Goal: Find specific page/section: Find specific page/section

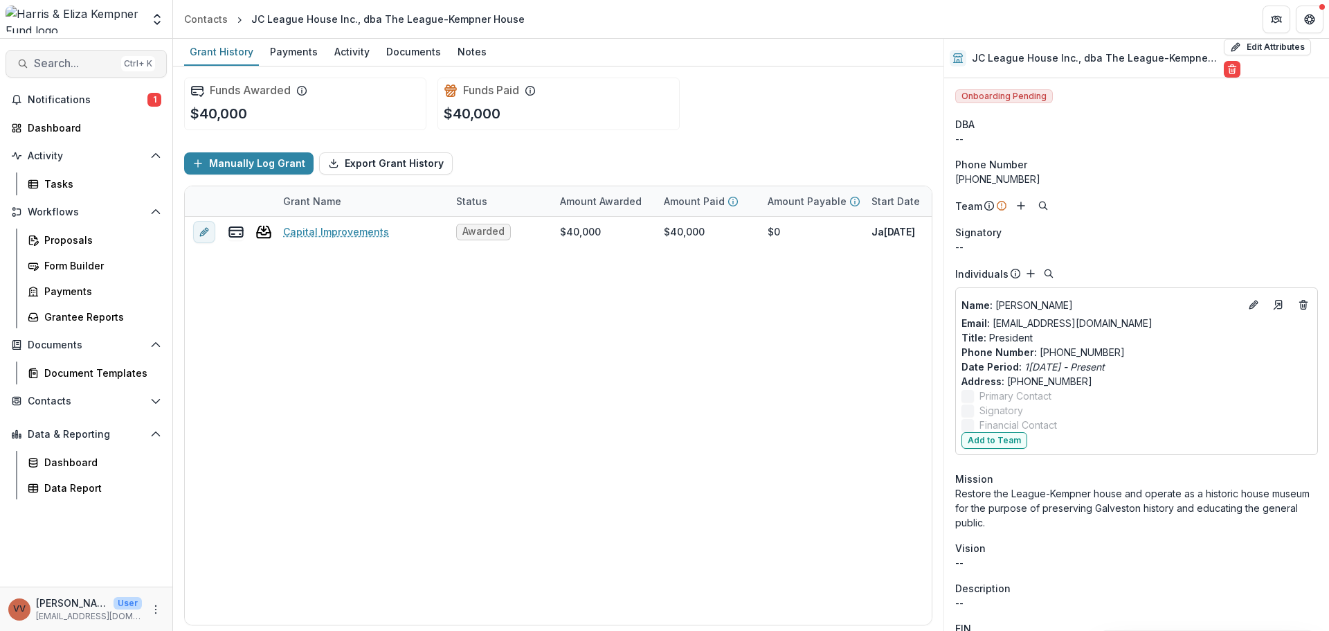
click at [72, 64] on span "Search..." at bounding box center [75, 63] width 82 height 13
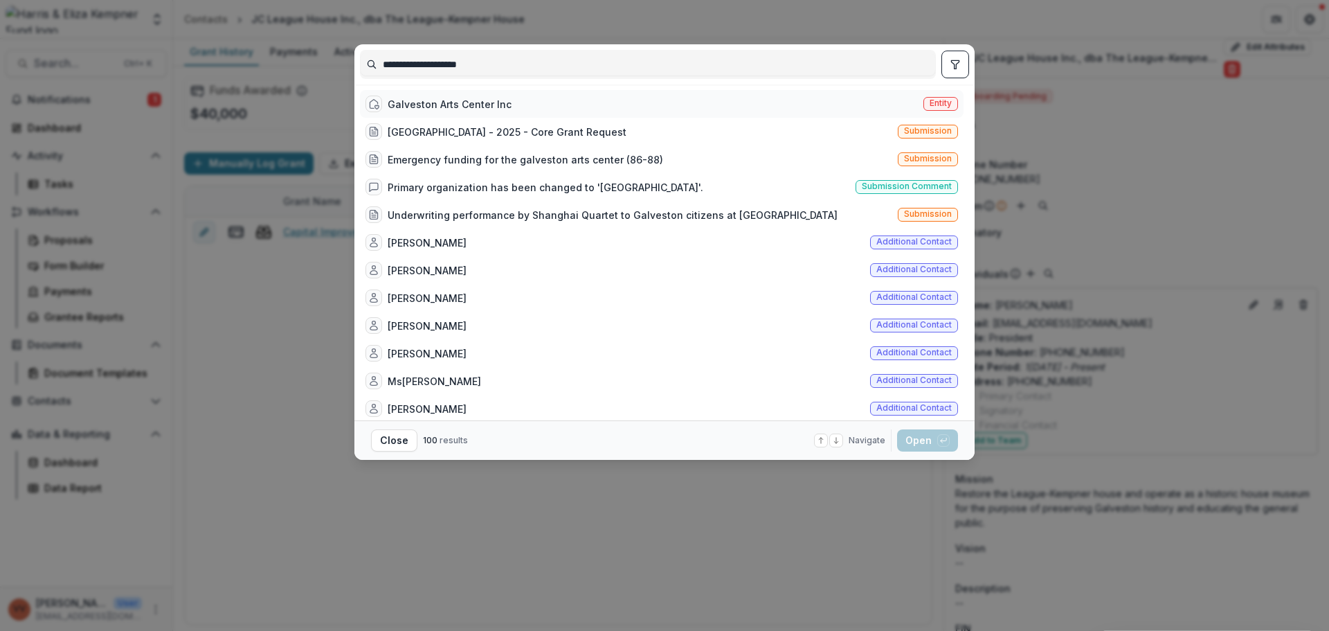
type input "**********"
click at [469, 93] on div "Galveston Arts Center Inc Entity" at bounding box center [662, 104] width 604 height 28
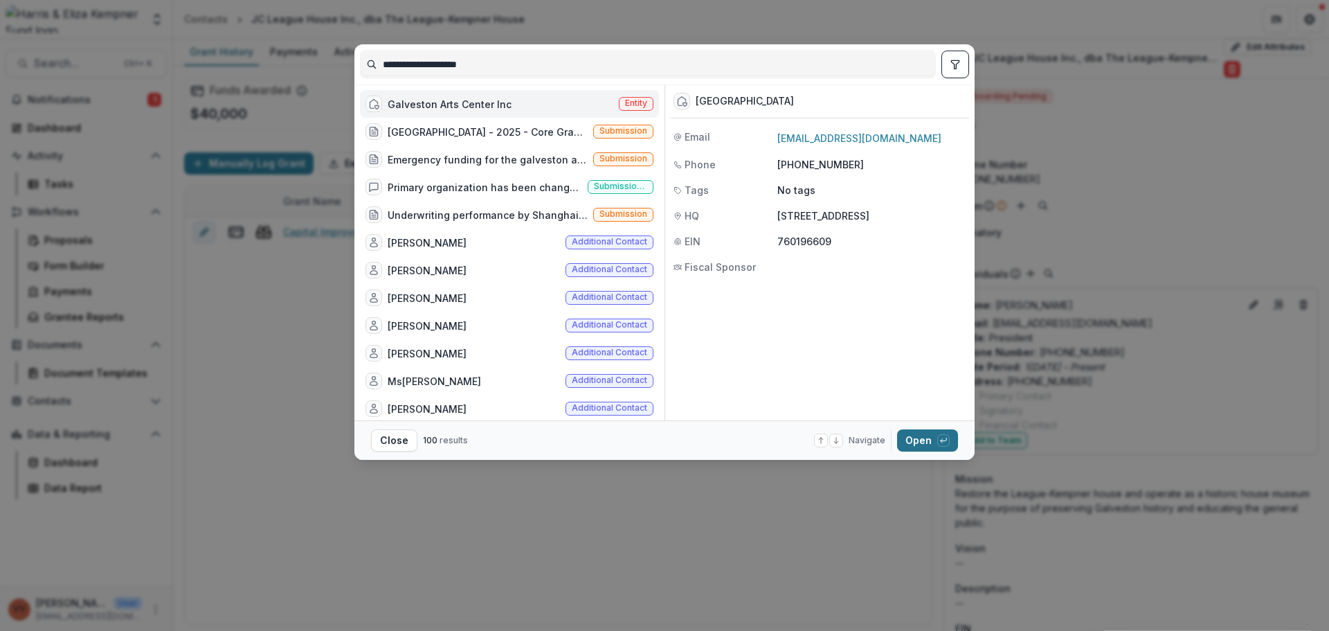
click at [912, 439] on button "Open with enter key" at bounding box center [927, 440] width 61 height 22
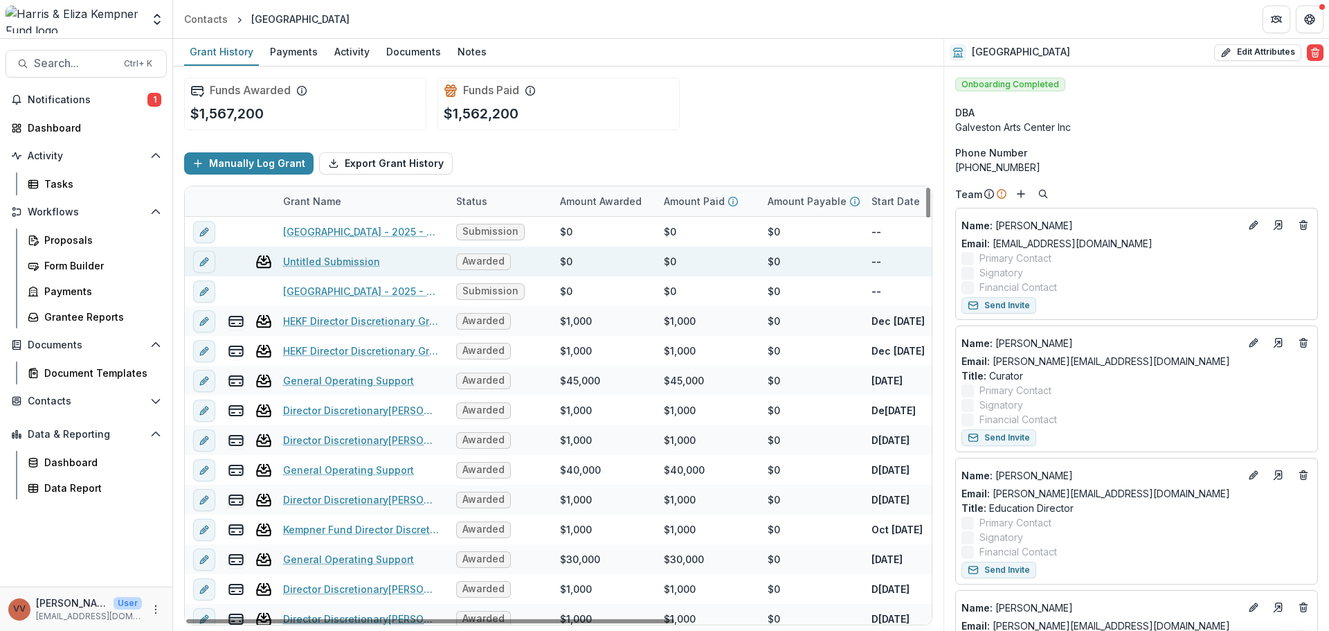
click at [336, 273] on div "Untitled Submission" at bounding box center [361, 261] width 156 height 30
click at [339, 271] on div "Untitled Submission" at bounding box center [361, 261] width 156 height 30
click at [348, 261] on link "Untitled Submission" at bounding box center [331, 261] width 97 height 15
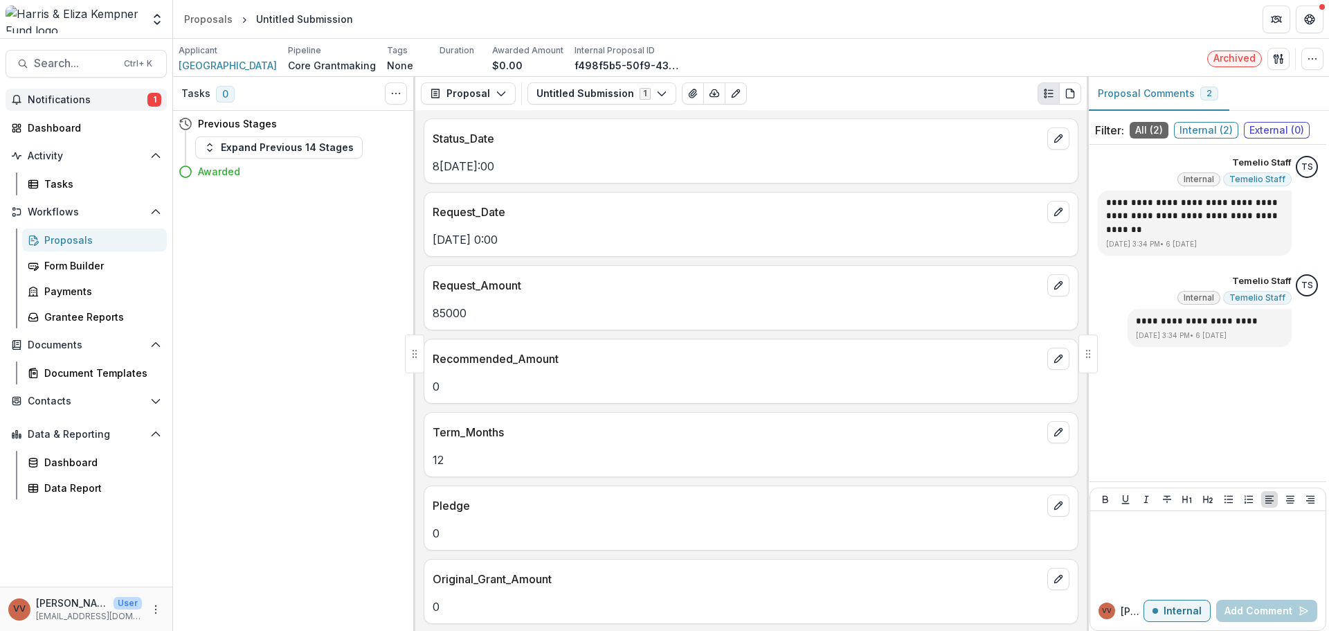
click at [87, 100] on span "Notifications" at bounding box center [88, 100] width 120 height 12
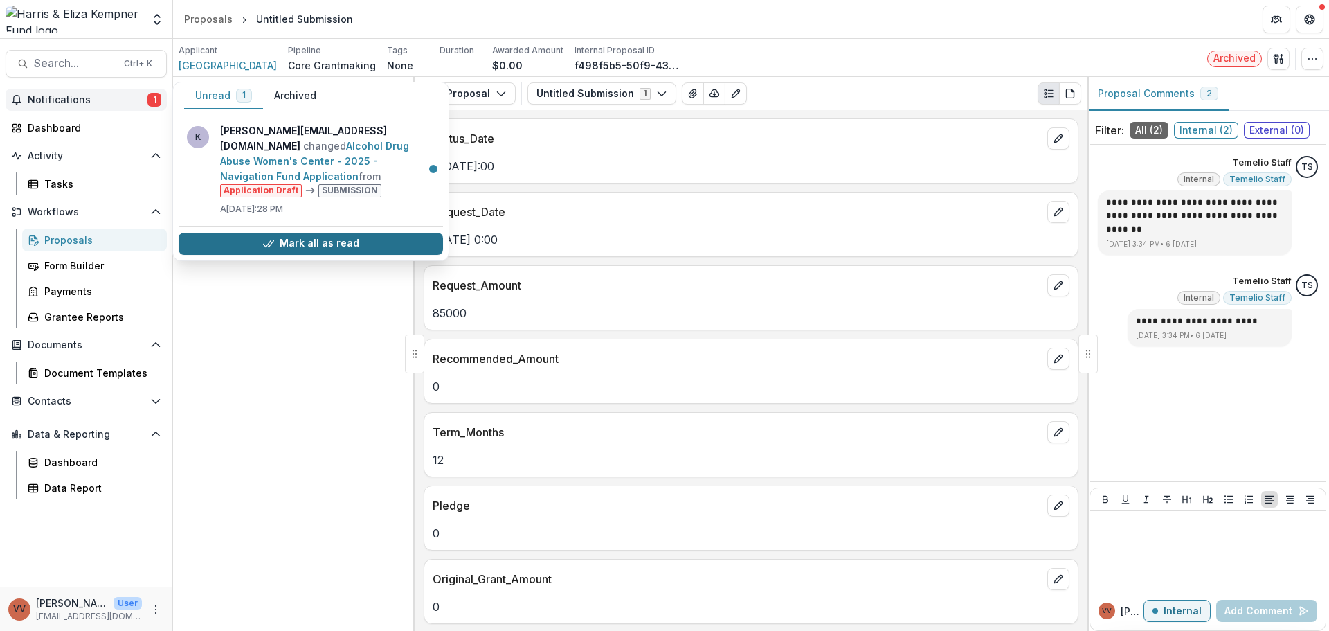
click at [309, 233] on button "Mark all as read" at bounding box center [311, 244] width 264 height 22
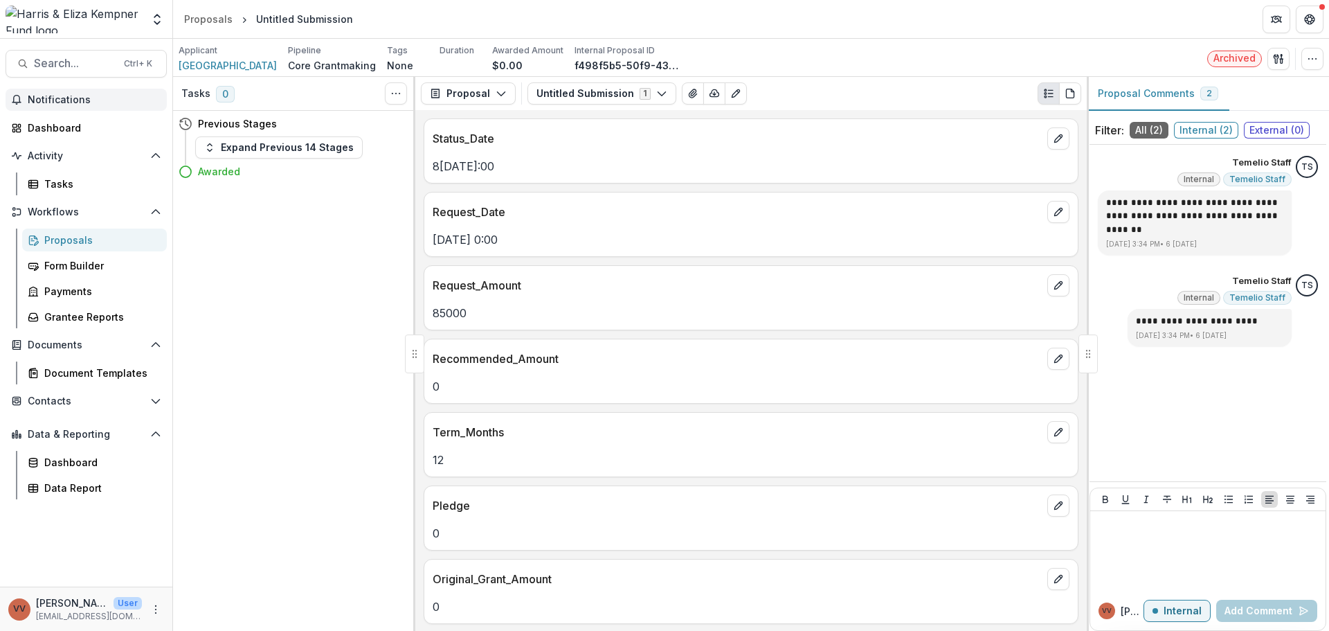
click at [57, 234] on div "Proposals" at bounding box center [99, 240] width 111 height 15
